Goal: Navigation & Orientation: Find specific page/section

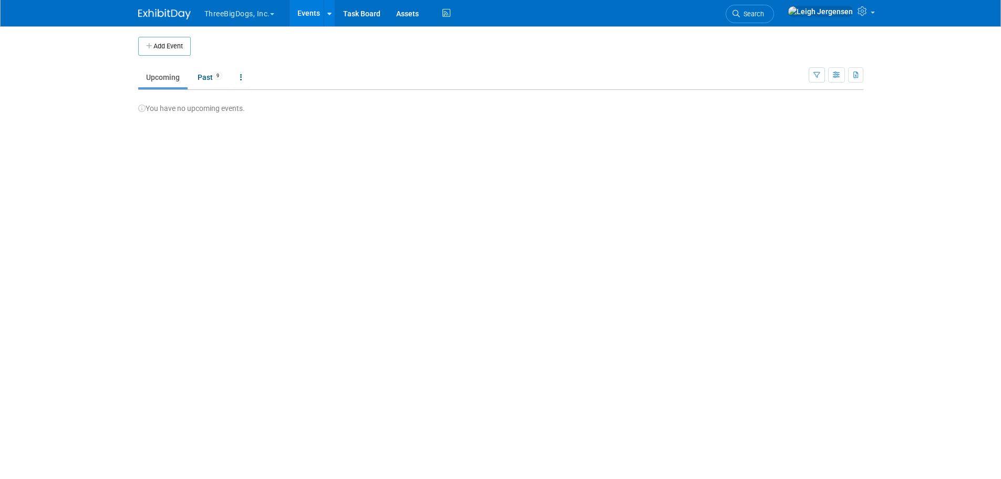
click at [274, 15] on span "button" at bounding box center [272, 14] width 4 height 2
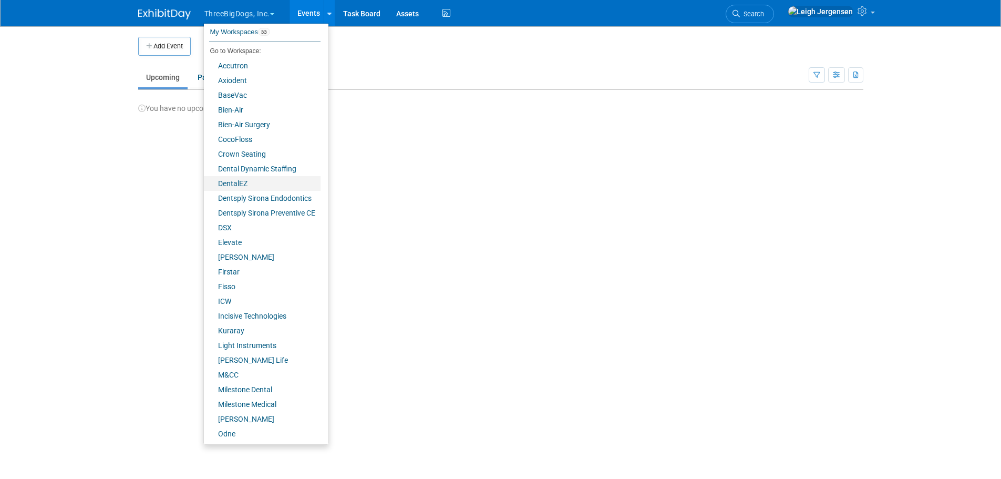
scroll to position [53, 0]
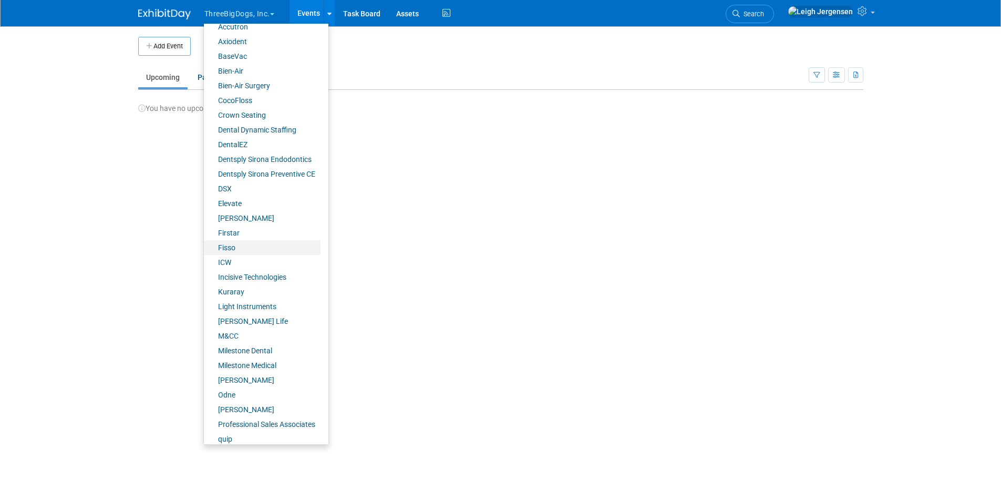
click at [238, 244] on link "Fisso" at bounding box center [262, 247] width 117 height 15
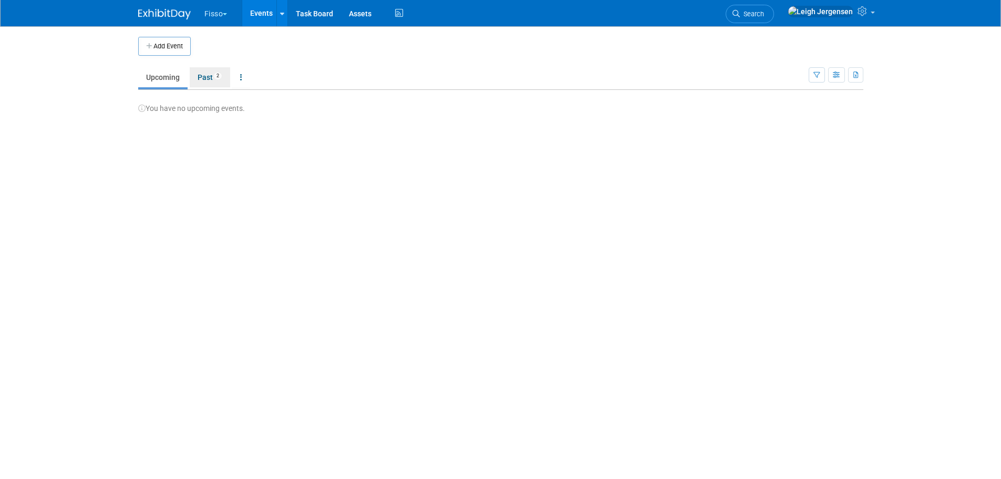
click at [196, 76] on link "Past 2" at bounding box center [210, 77] width 40 height 20
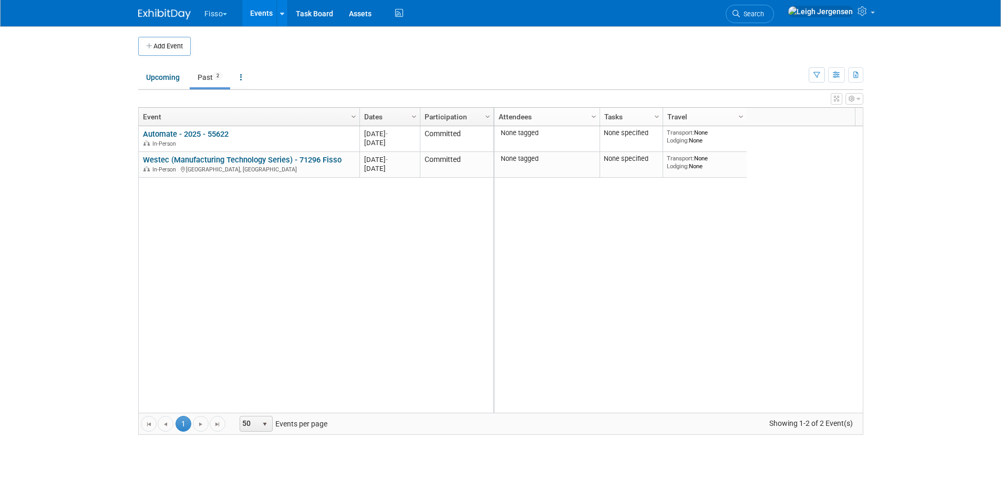
click at [221, 11] on button "Fisso" at bounding box center [221, 11] width 37 height 23
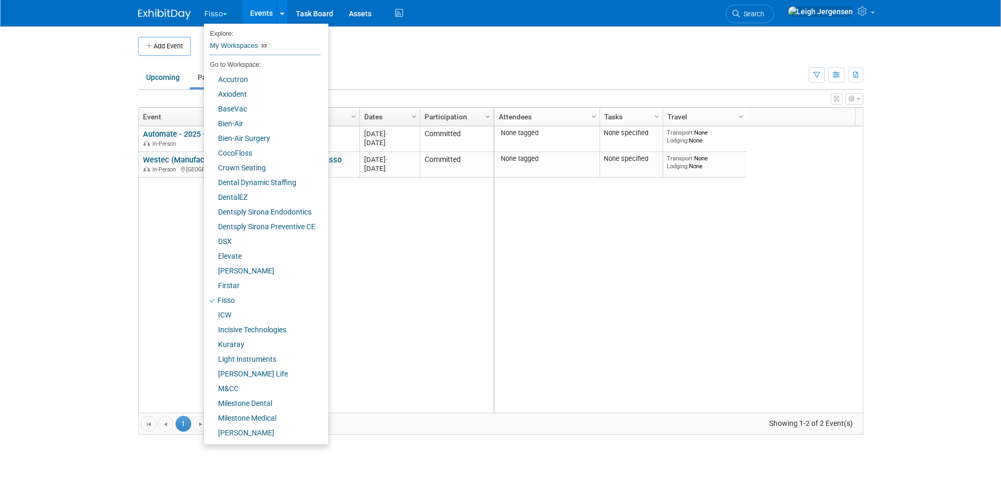
drag, startPoint x: 99, startPoint y: 174, endPoint x: 79, endPoint y: 139, distance: 40.7
click at [99, 174] on body "Fisso Explore: My Workspaces 33 Go to Workspace: Accutron Axiodent BaseVac Bien…" at bounding box center [500, 239] width 1001 height 479
